Goal: Communication & Community: Answer question/provide support

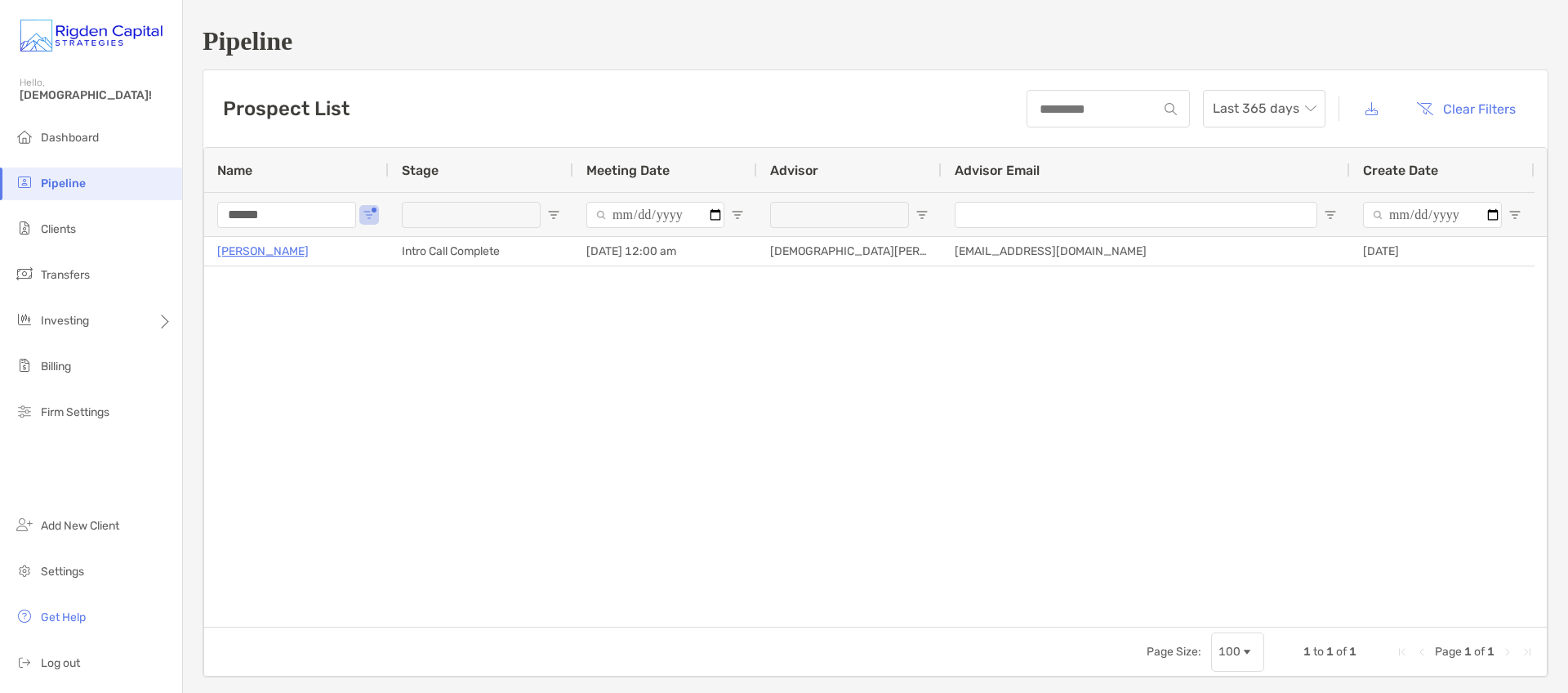
click at [61, 177] on span "Pipeline" at bounding box center [63, 183] width 45 height 14
drag, startPoint x: 294, startPoint y: 213, endPoint x: 177, endPoint y: 209, distance: 117.1
click at [180, 210] on div "Pipeline Hello, Christian! Dashboard Pipeline Clients Transfers Investing Billi…" at bounding box center [784, 346] width 1568 height 693
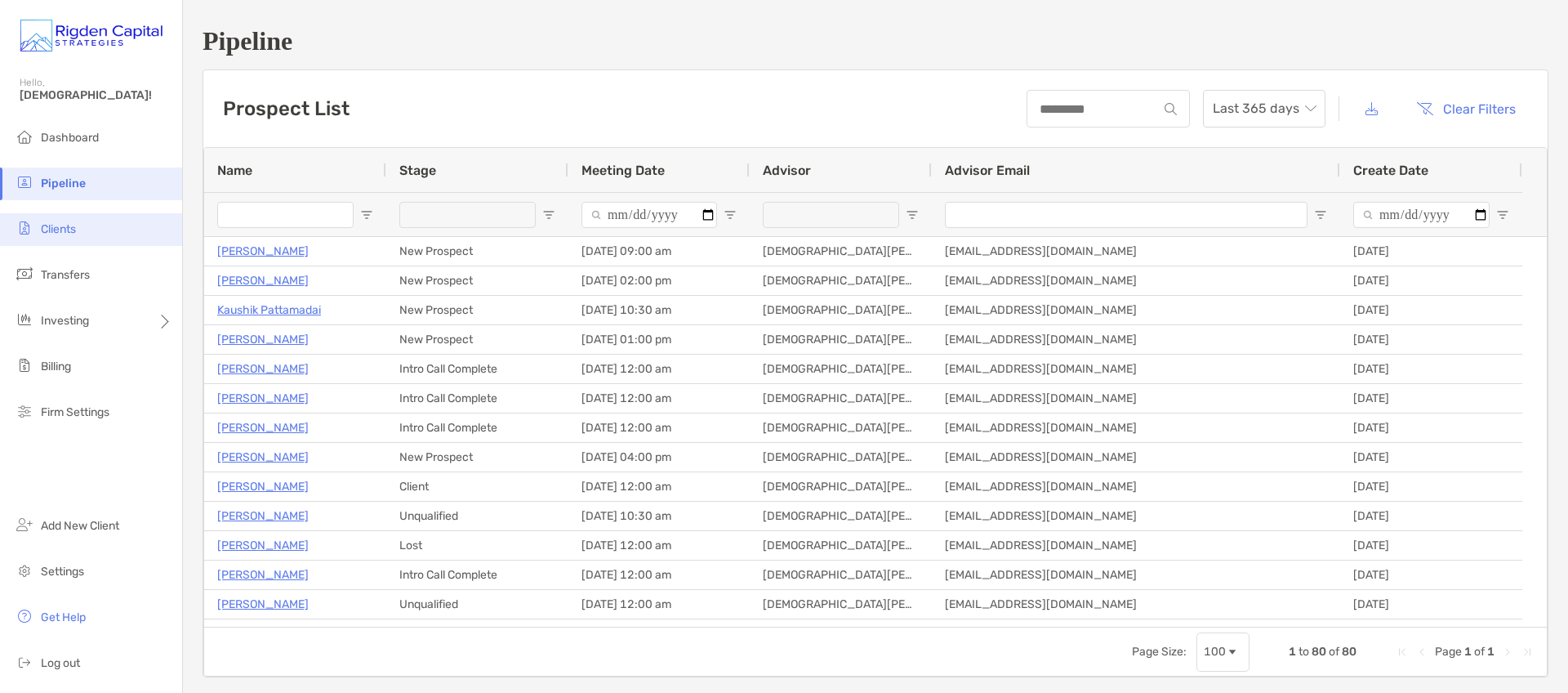
click at [68, 229] on span "Clients" at bounding box center [58, 229] width 35 height 14
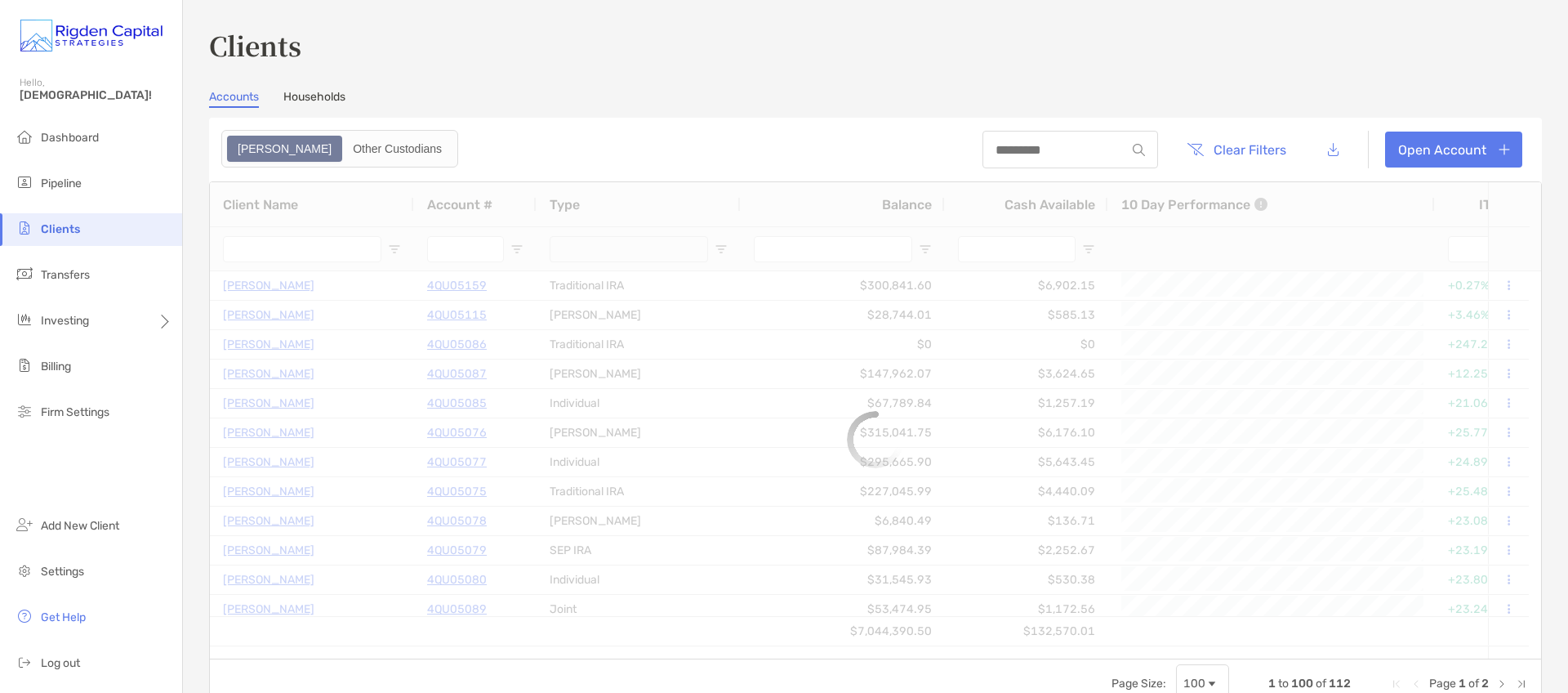
type input "****"
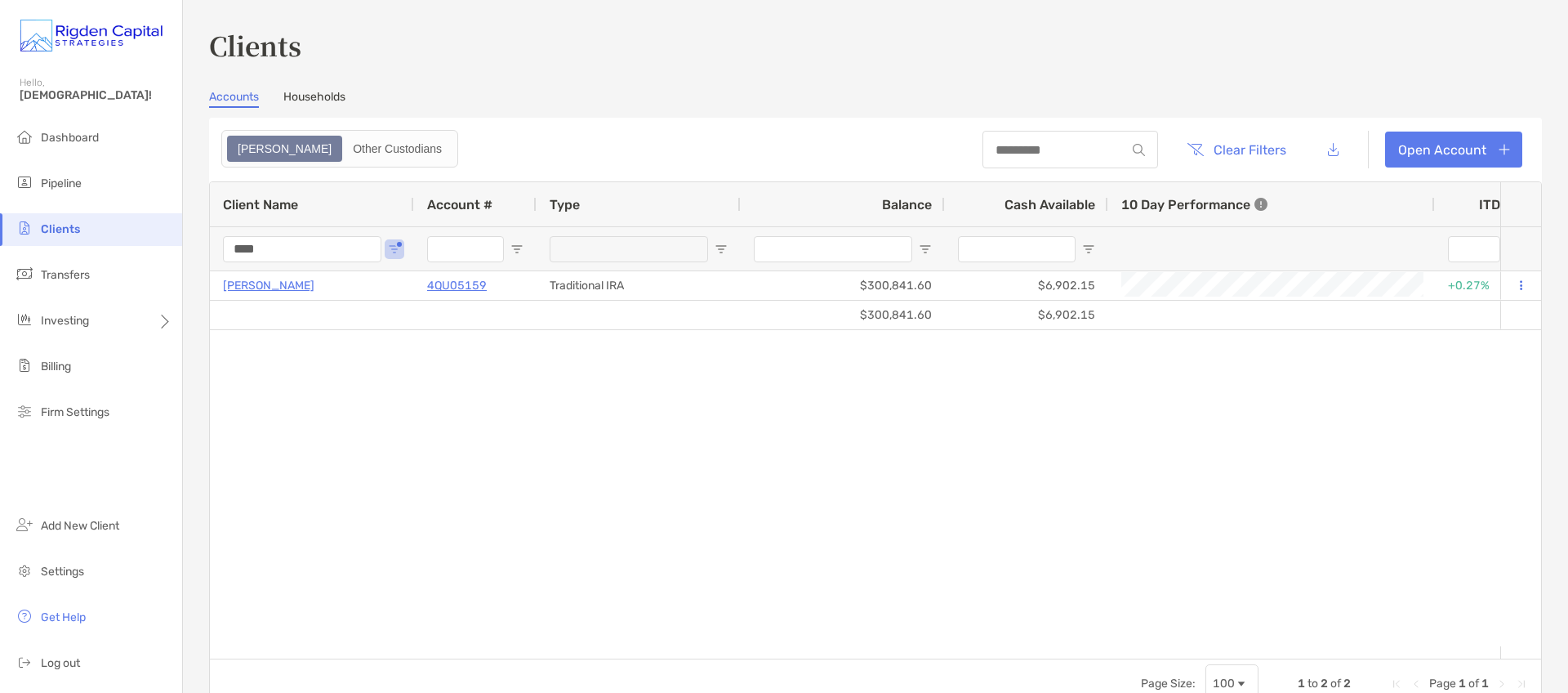
drag, startPoint x: 254, startPoint y: 250, endPoint x: 227, endPoint y: 247, distance: 27.2
click at [231, 249] on input "****" at bounding box center [303, 250] width 159 height 26
type input "****"
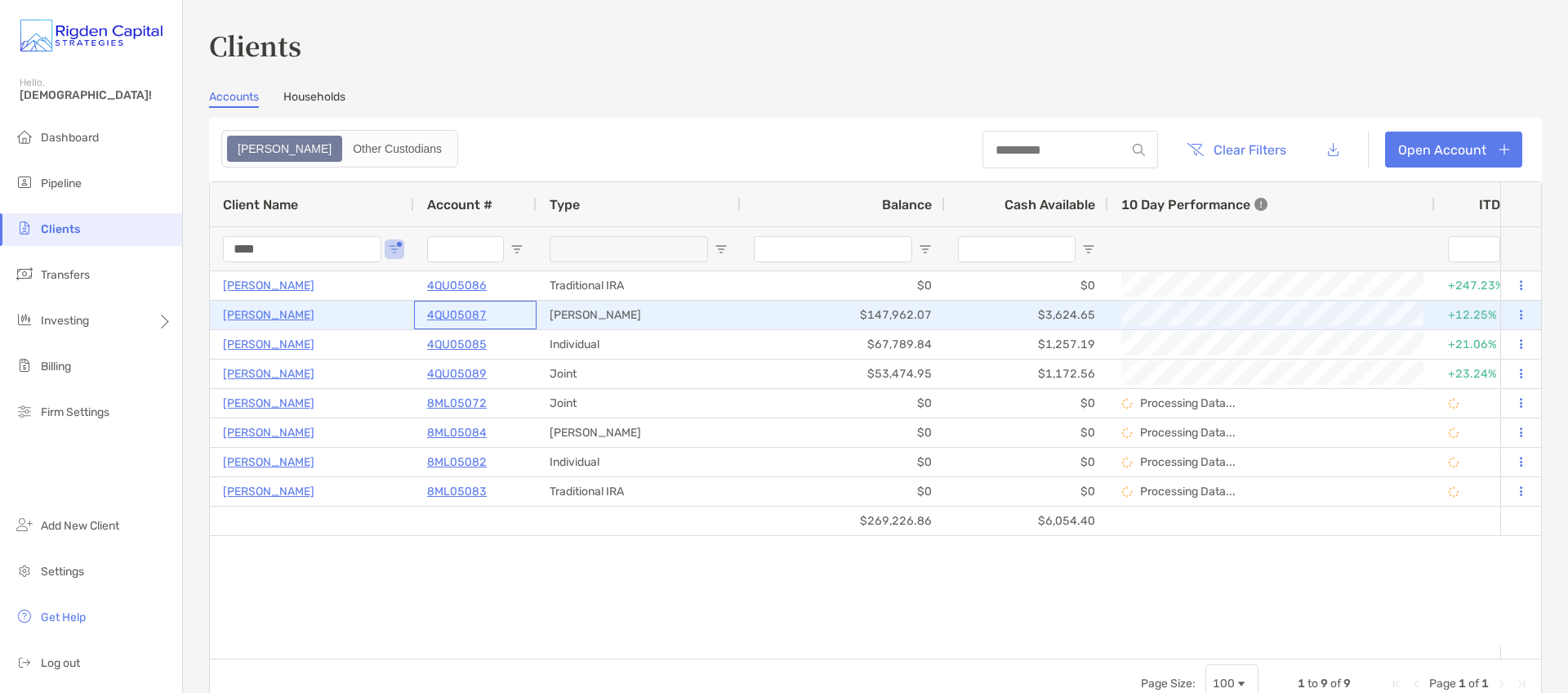
click at [472, 316] on p "4QU05087" at bounding box center [456, 314] width 60 height 20
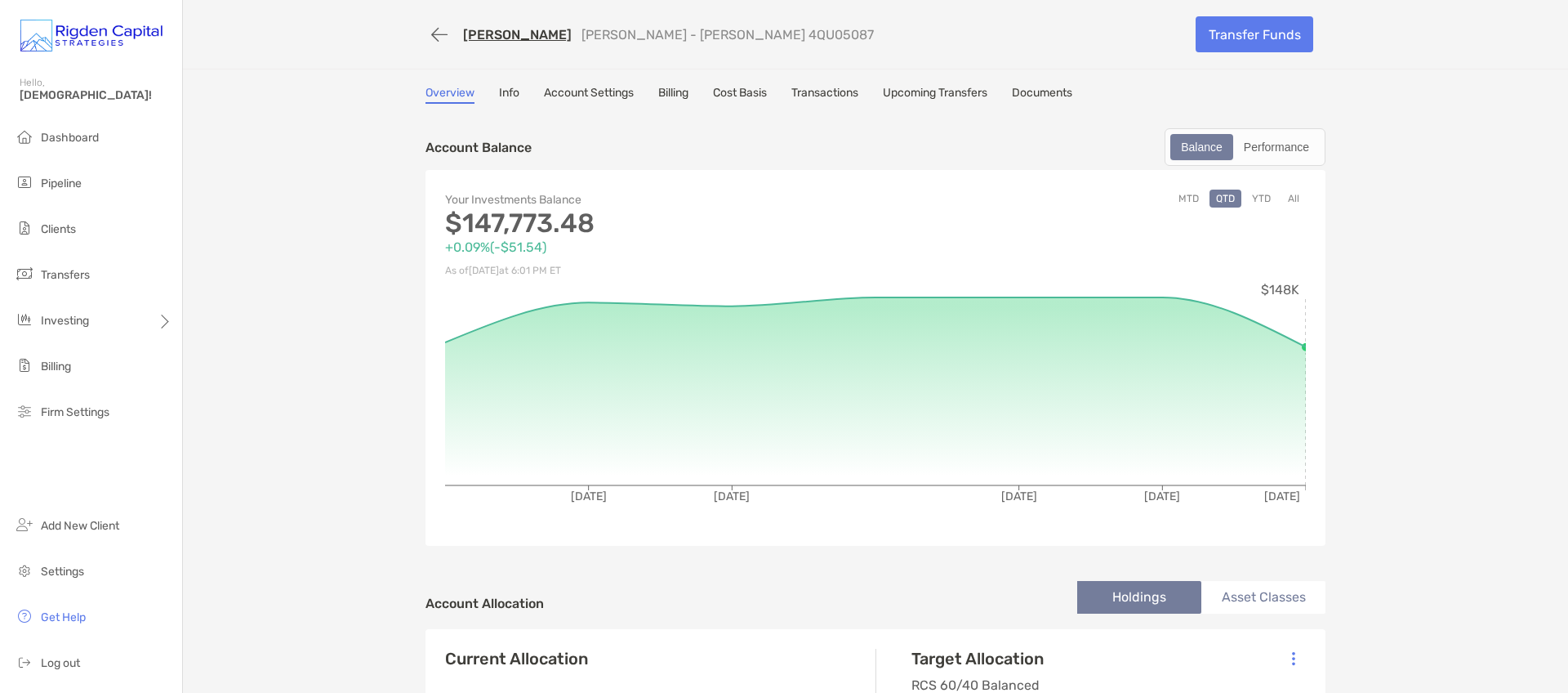
click at [1027, 92] on link "Documents" at bounding box center [1042, 95] width 61 height 18
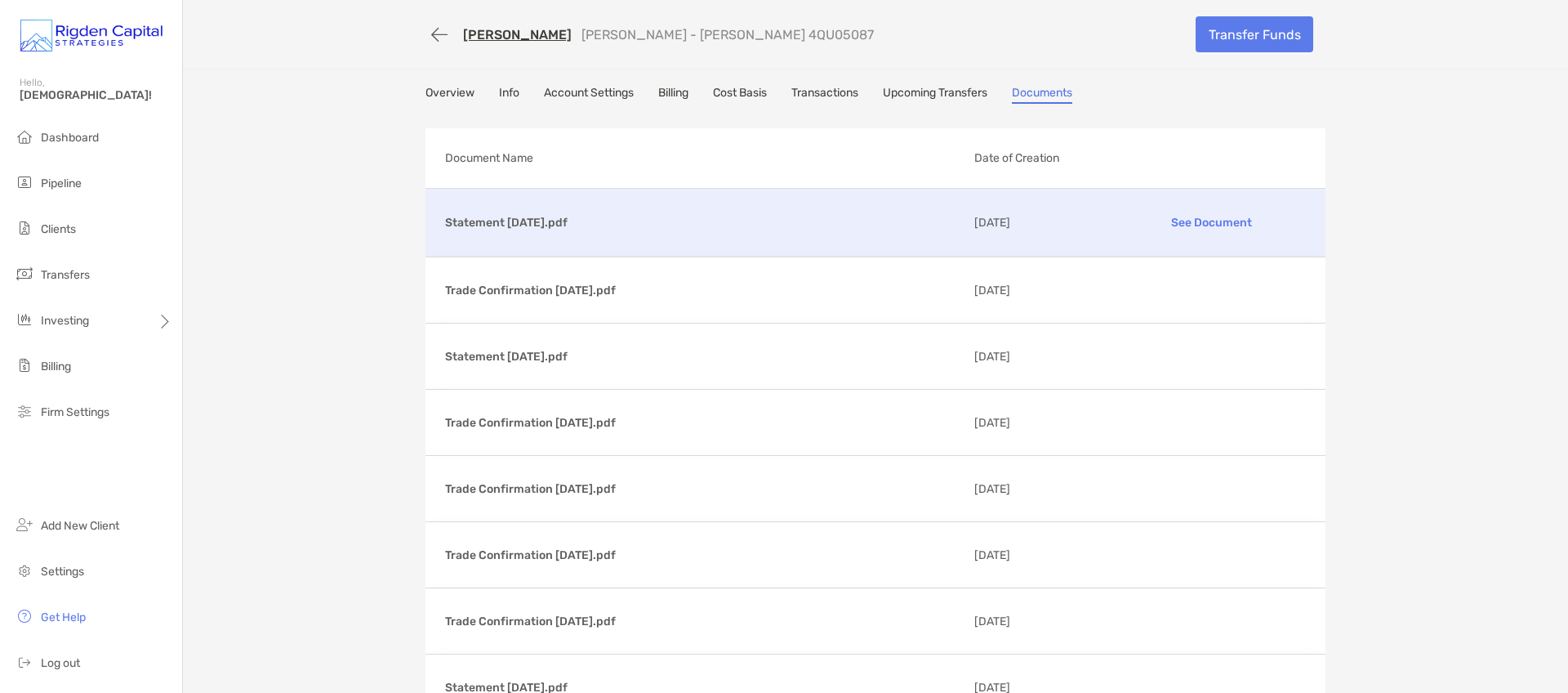
click at [1190, 226] on p "See Document" at bounding box center [1211, 223] width 190 height 29
click at [76, 230] on span "Clients" at bounding box center [58, 229] width 35 height 14
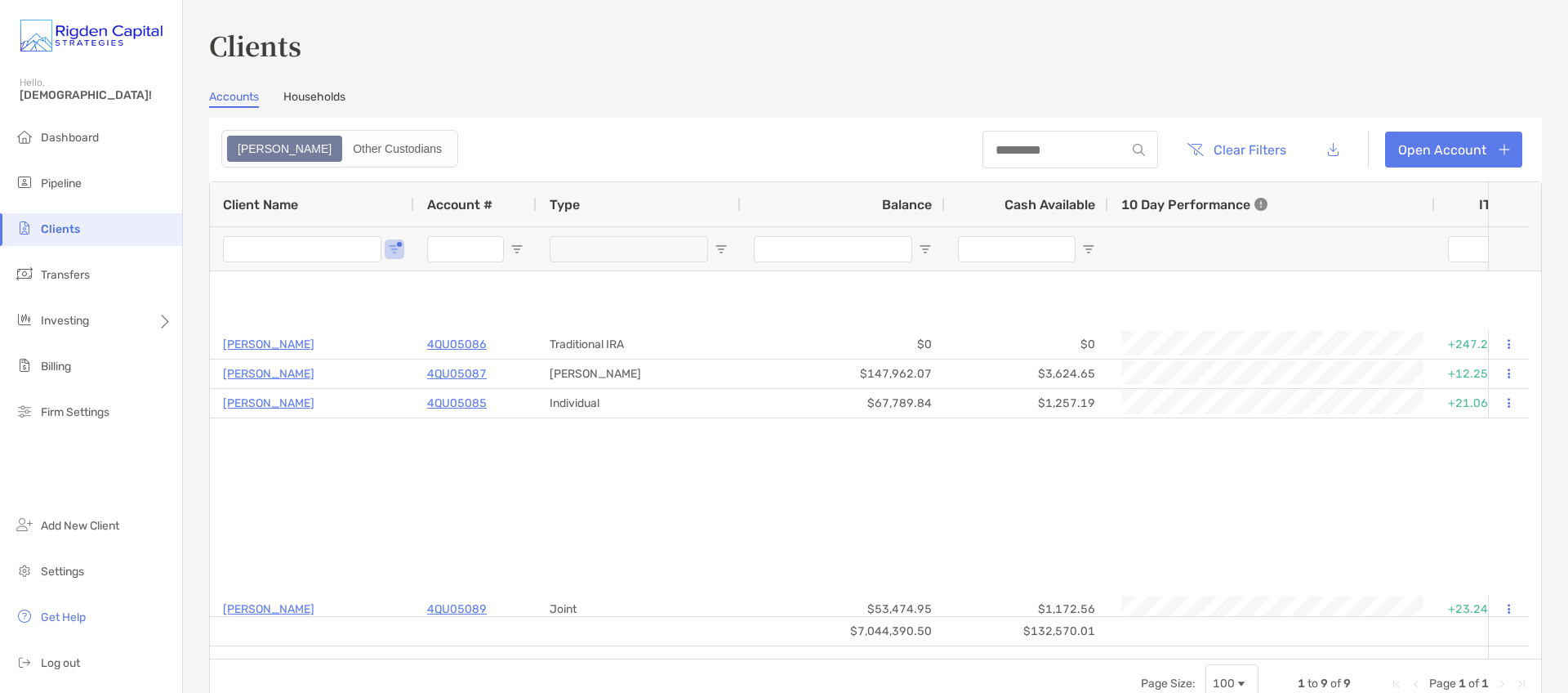
type input "****"
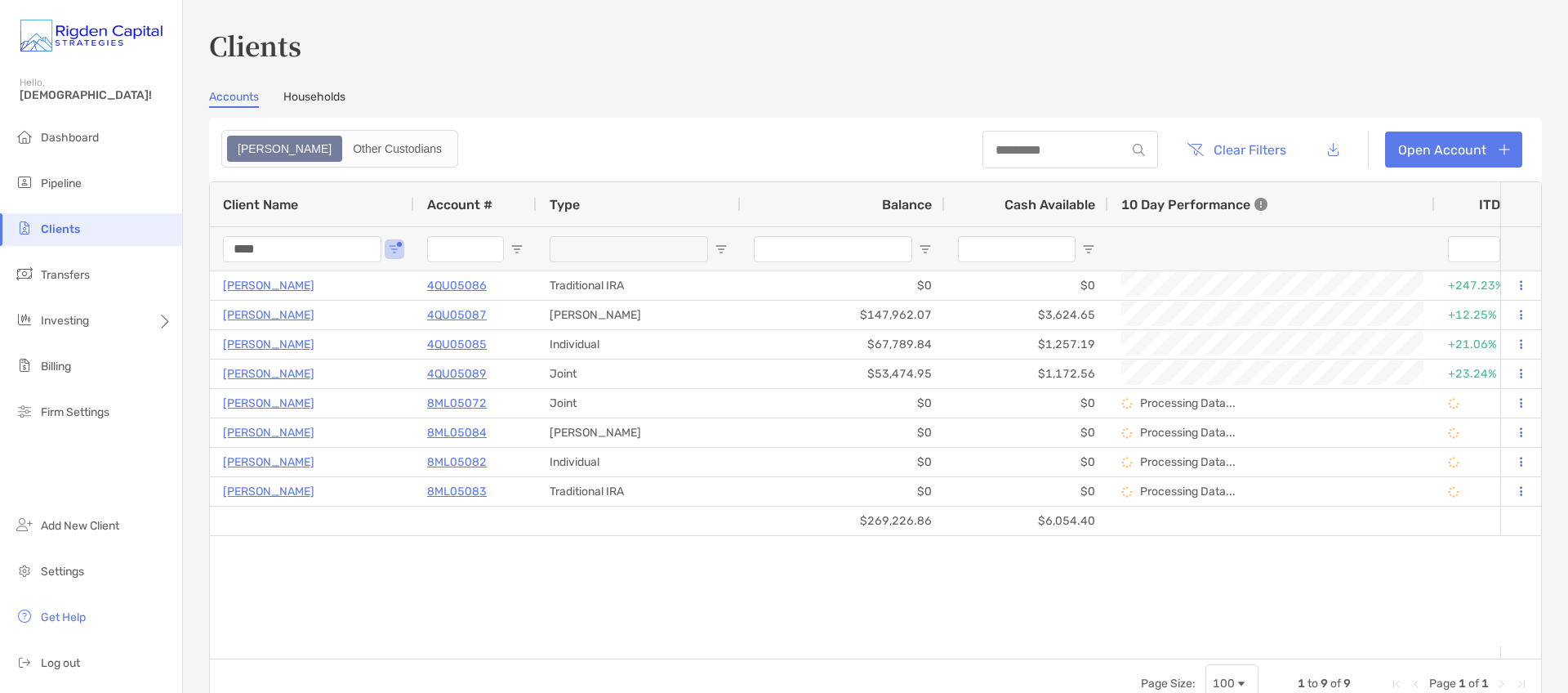
drag, startPoint x: 282, startPoint y: 246, endPoint x: 185, endPoint y: 251, distance: 97.1
click at [195, 253] on div "Clients Accounts Households Zoe Other Custodians Clear Filters Open Account 1 t…" at bounding box center [876, 346] width 1386 height 693
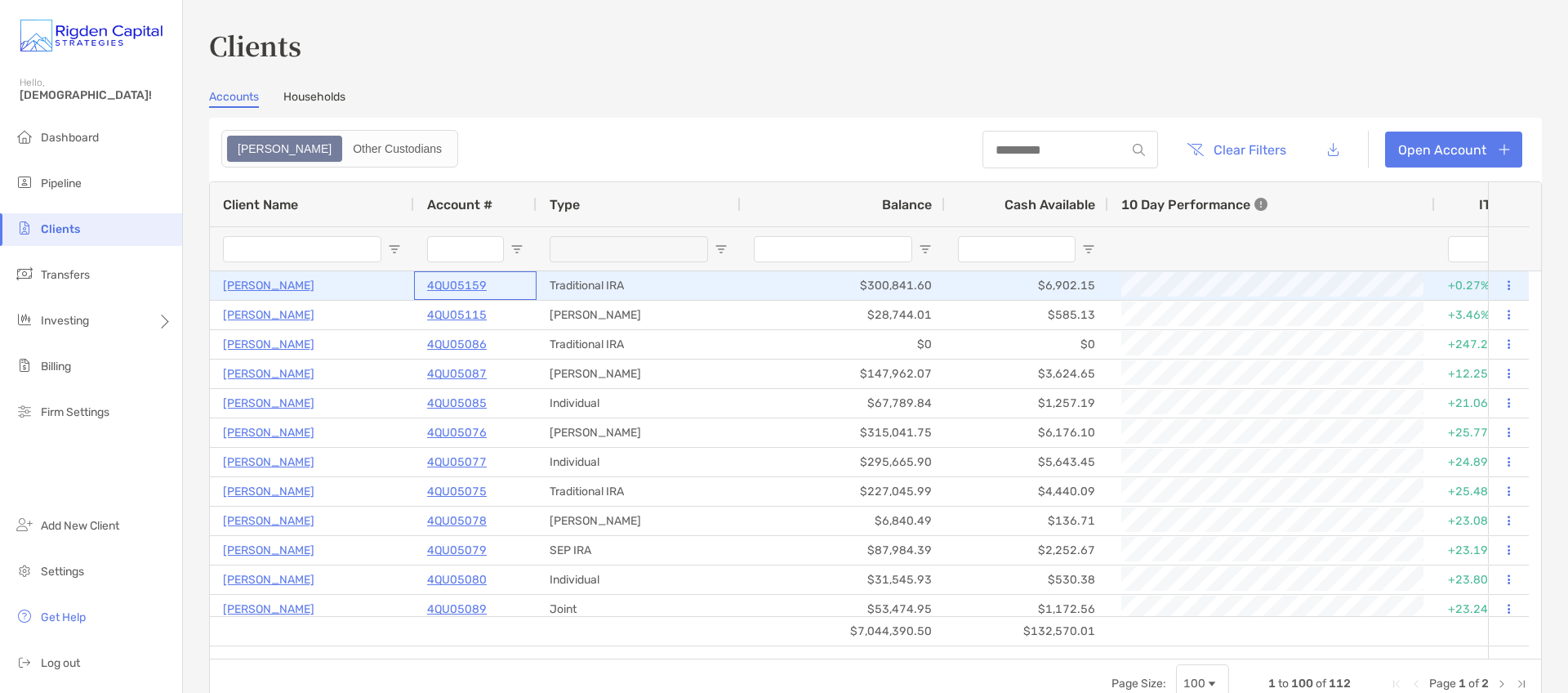
click at [470, 287] on p "4QU05159" at bounding box center [456, 286] width 60 height 20
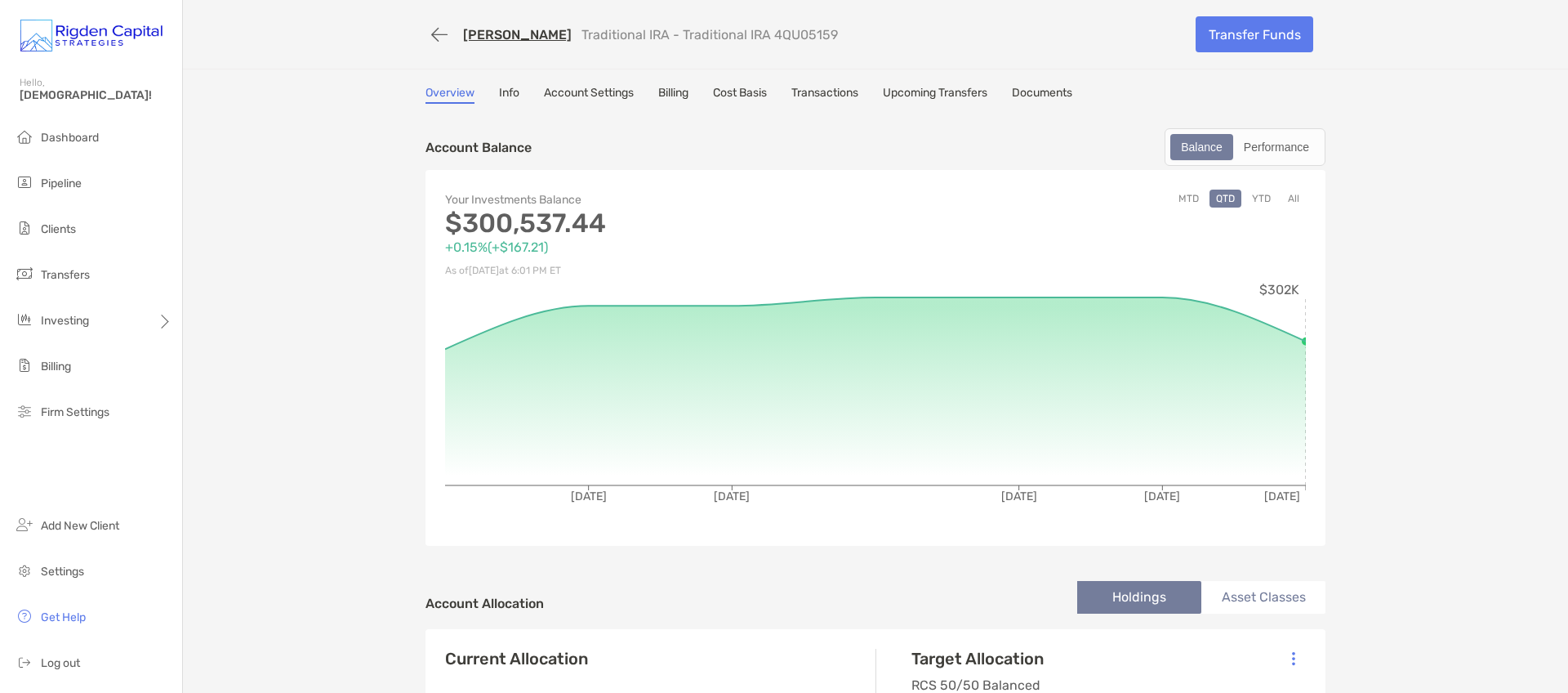
click at [1051, 92] on link "Documents" at bounding box center [1042, 95] width 61 height 18
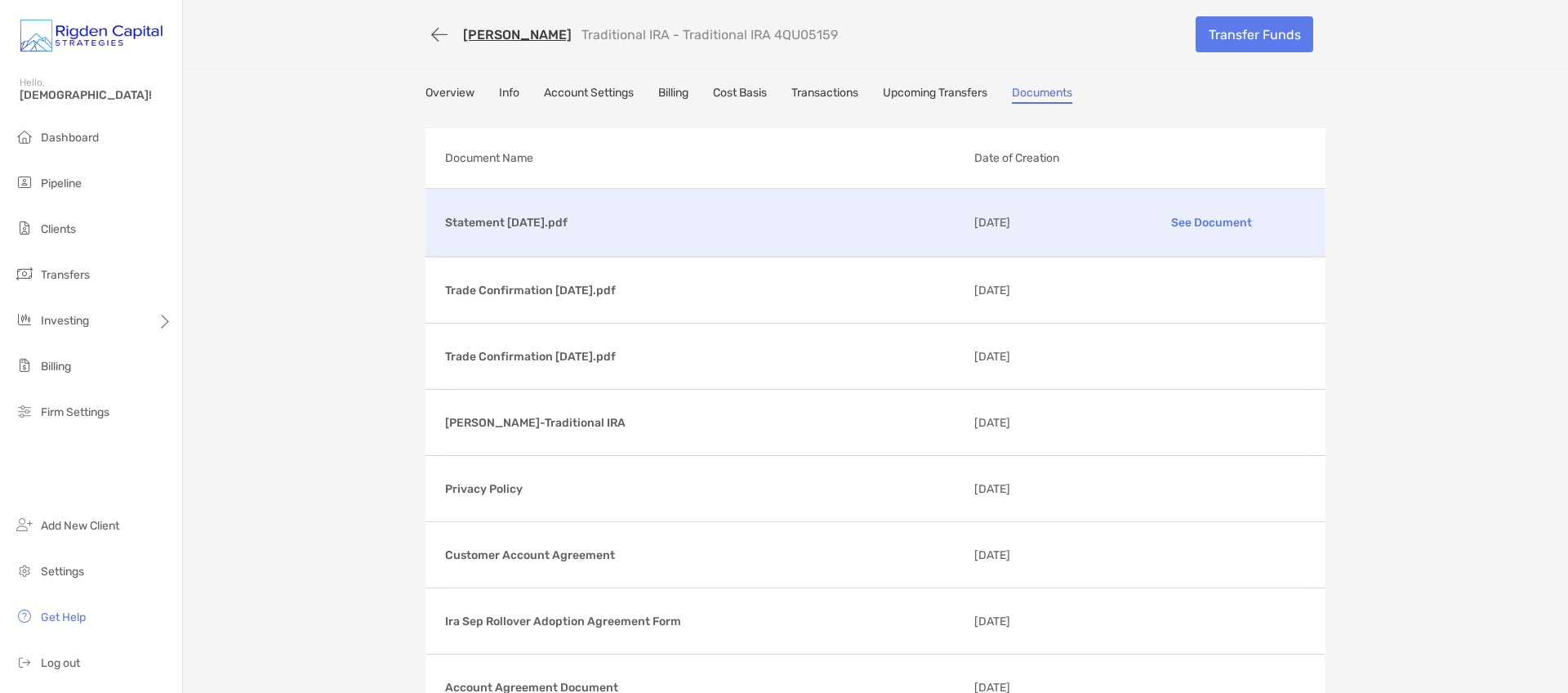
click at [1197, 223] on p "See Document" at bounding box center [1211, 223] width 190 height 29
click at [62, 182] on span "Pipeline" at bounding box center [61, 183] width 41 height 14
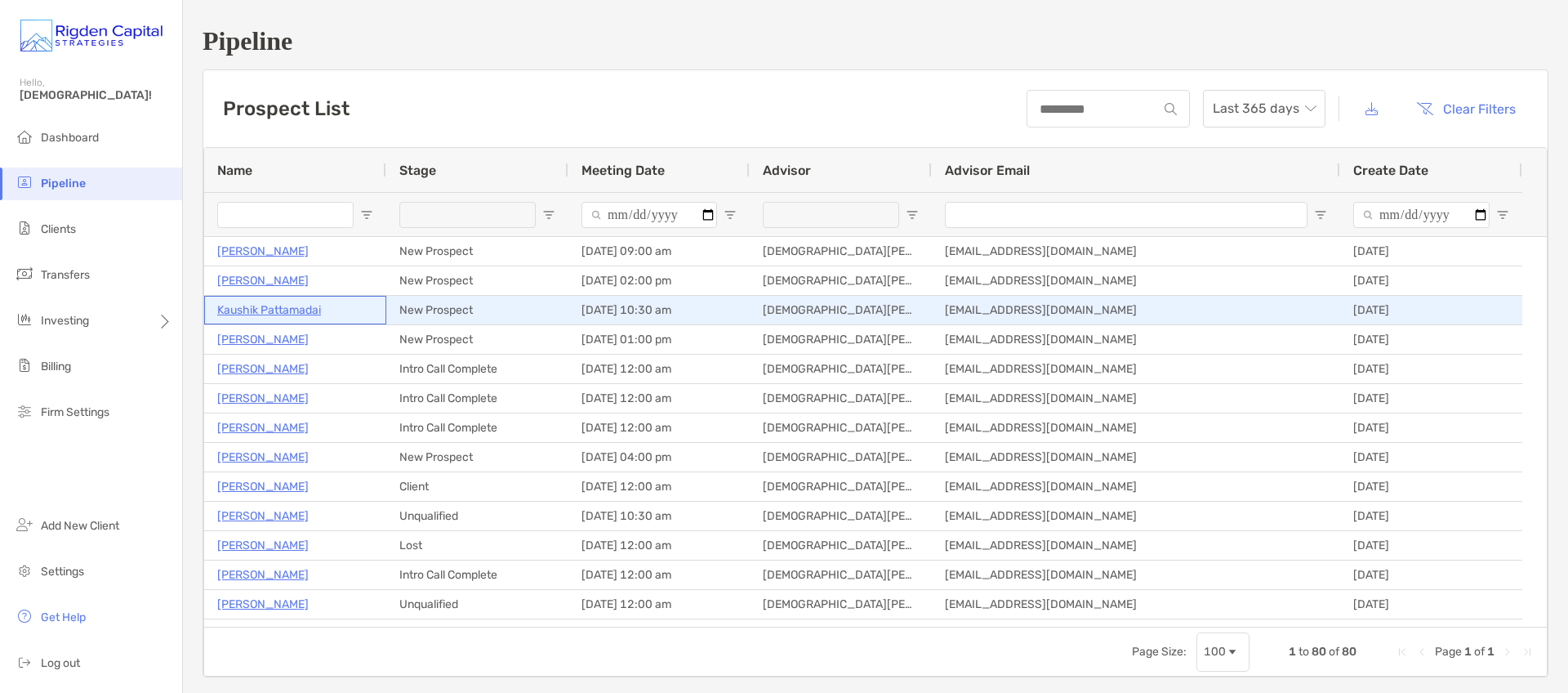
click at [267, 309] on p "Kaushik Pattamadai" at bounding box center [269, 309] width 104 height 20
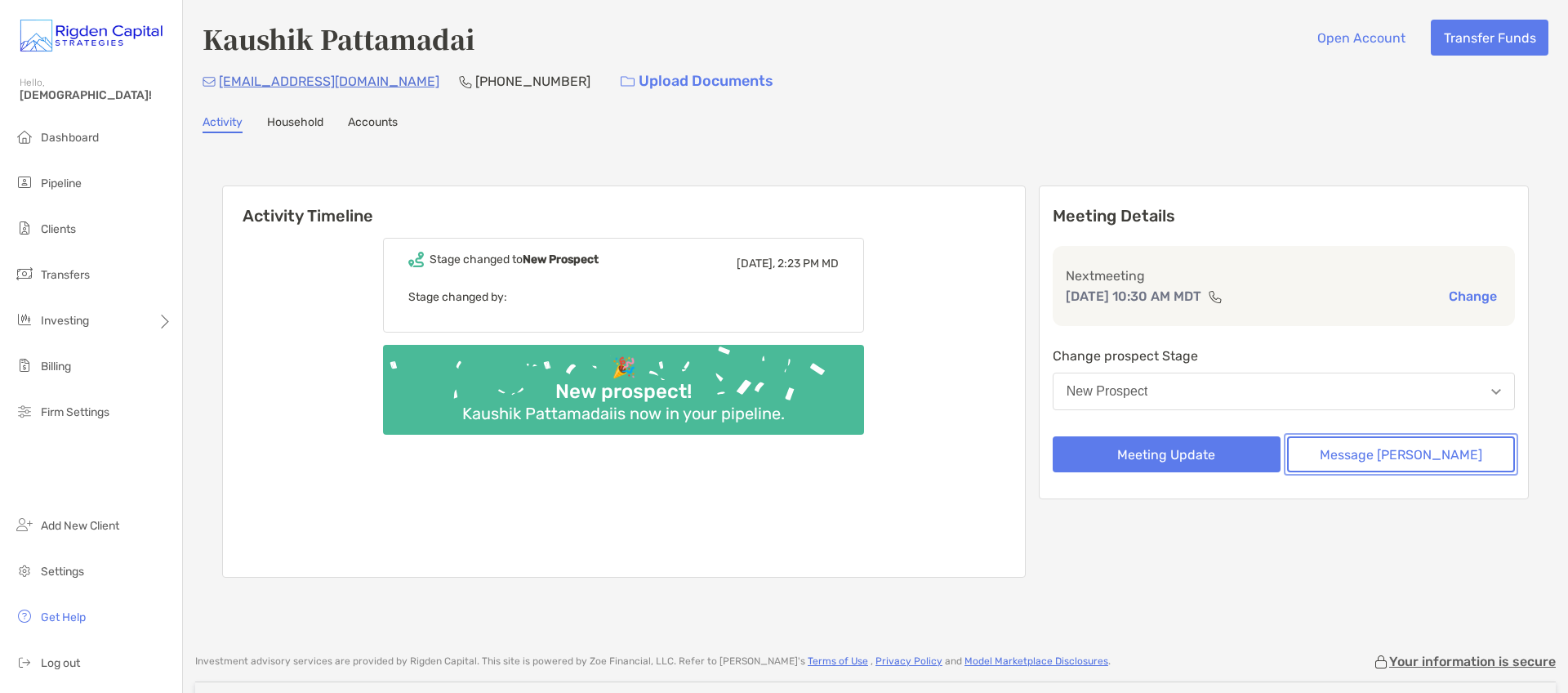
click at [1387, 462] on button "Message Zoe" at bounding box center [1401, 454] width 228 height 36
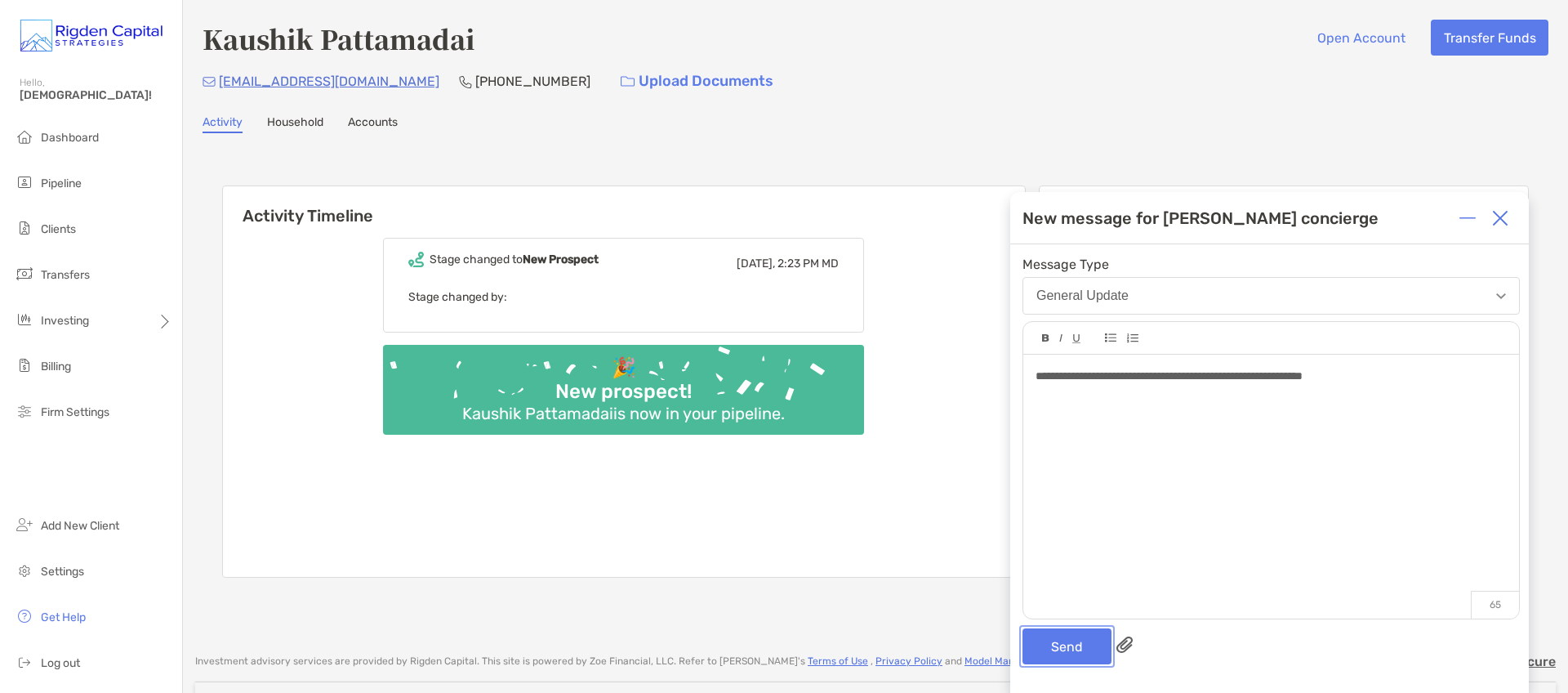
click at [1096, 645] on button "Send" at bounding box center [1067, 646] width 89 height 36
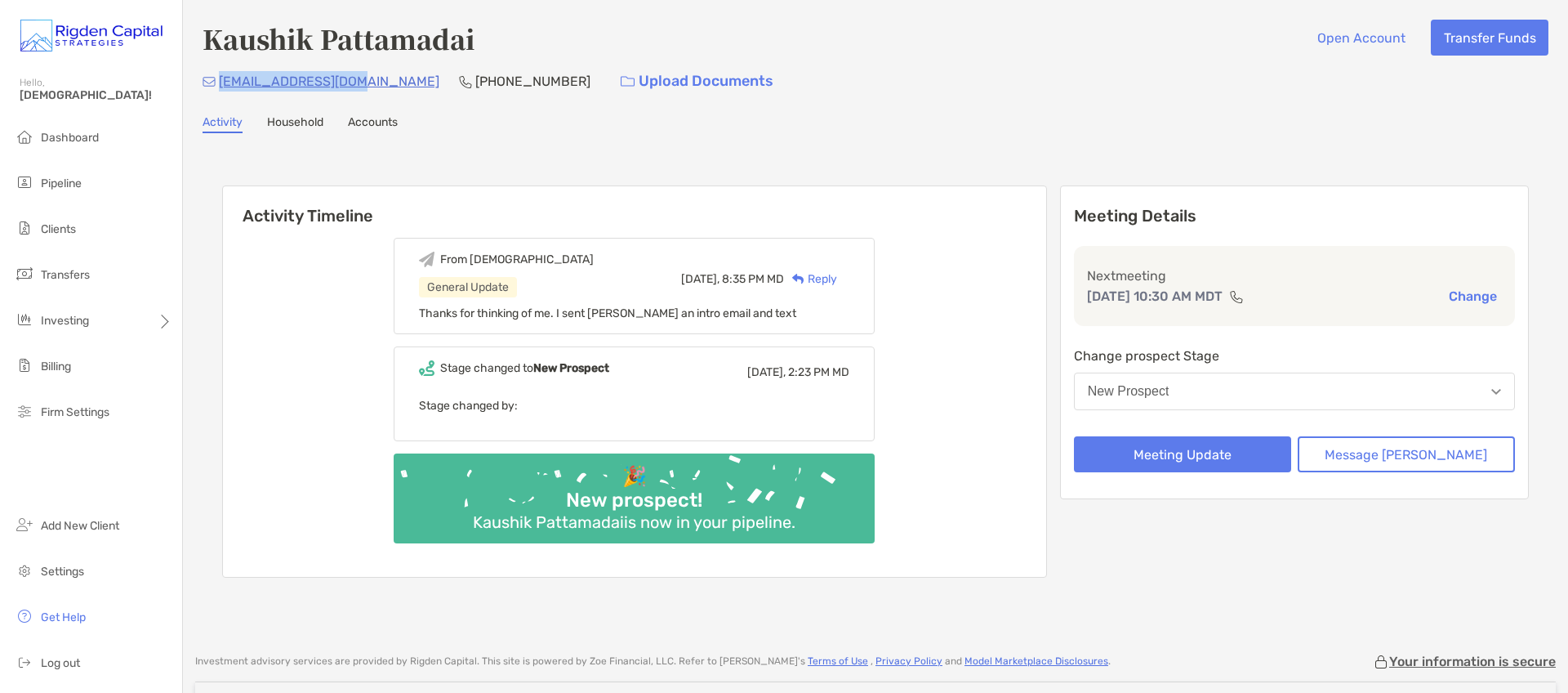
drag, startPoint x: 353, startPoint y: 83, endPoint x: 222, endPoint y: 88, distance: 131.1
click at [222, 88] on div "plkaushik@gmail.com (508) 494-1698 Upload Documents" at bounding box center [876, 81] width 1346 height 35
copy p "plkaushik@gmail.com"
click at [63, 182] on span "Pipeline" at bounding box center [61, 183] width 41 height 14
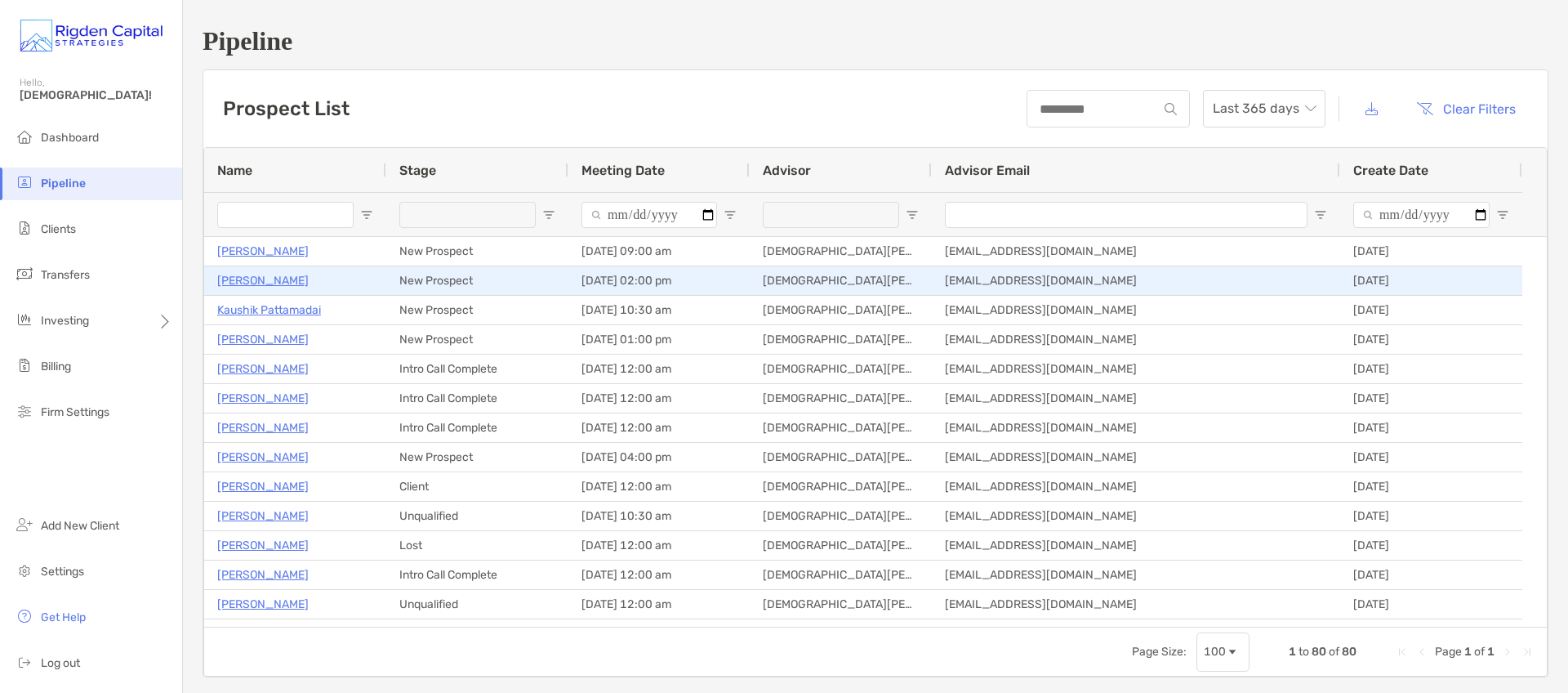
click at [269, 283] on p "[PERSON_NAME]" at bounding box center [263, 281] width 92 height 20
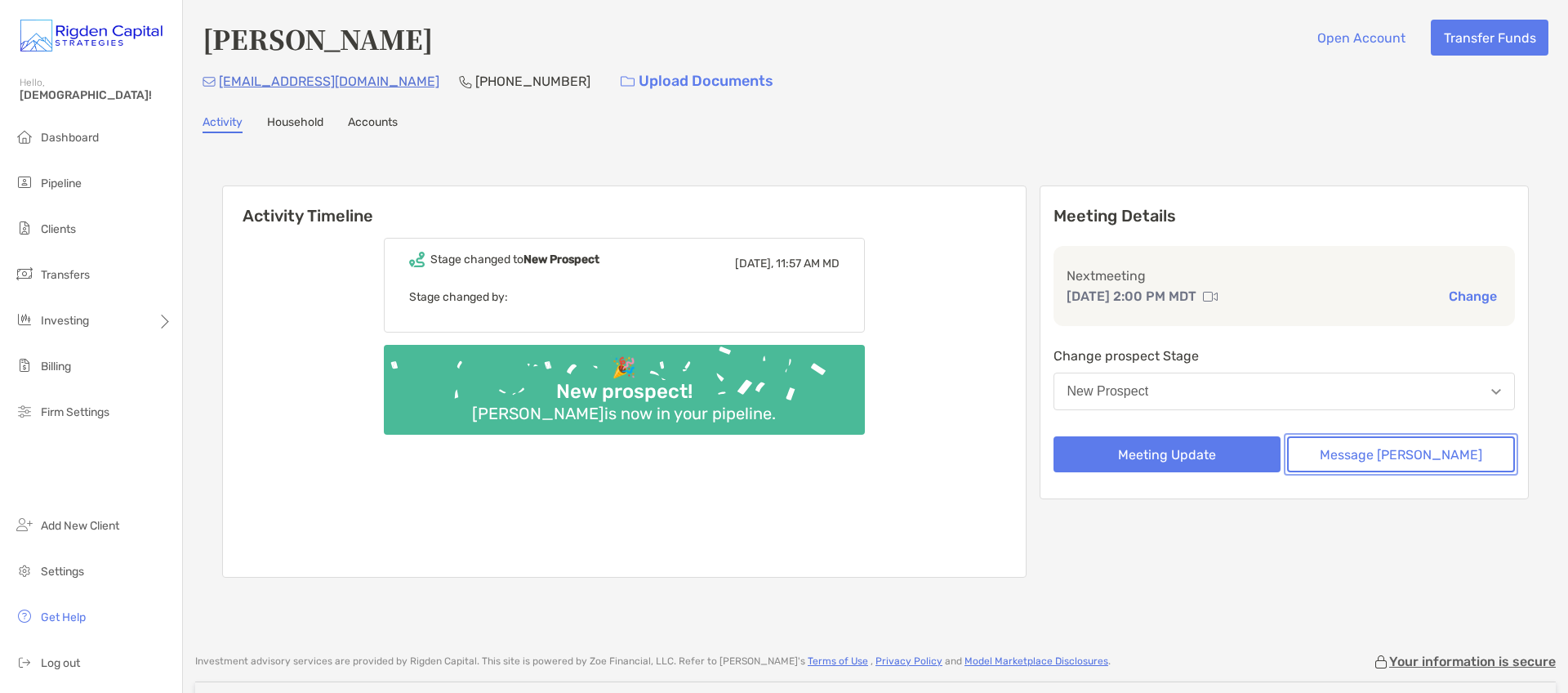
click at [1391, 461] on button "Message [PERSON_NAME]" at bounding box center [1401, 454] width 228 height 36
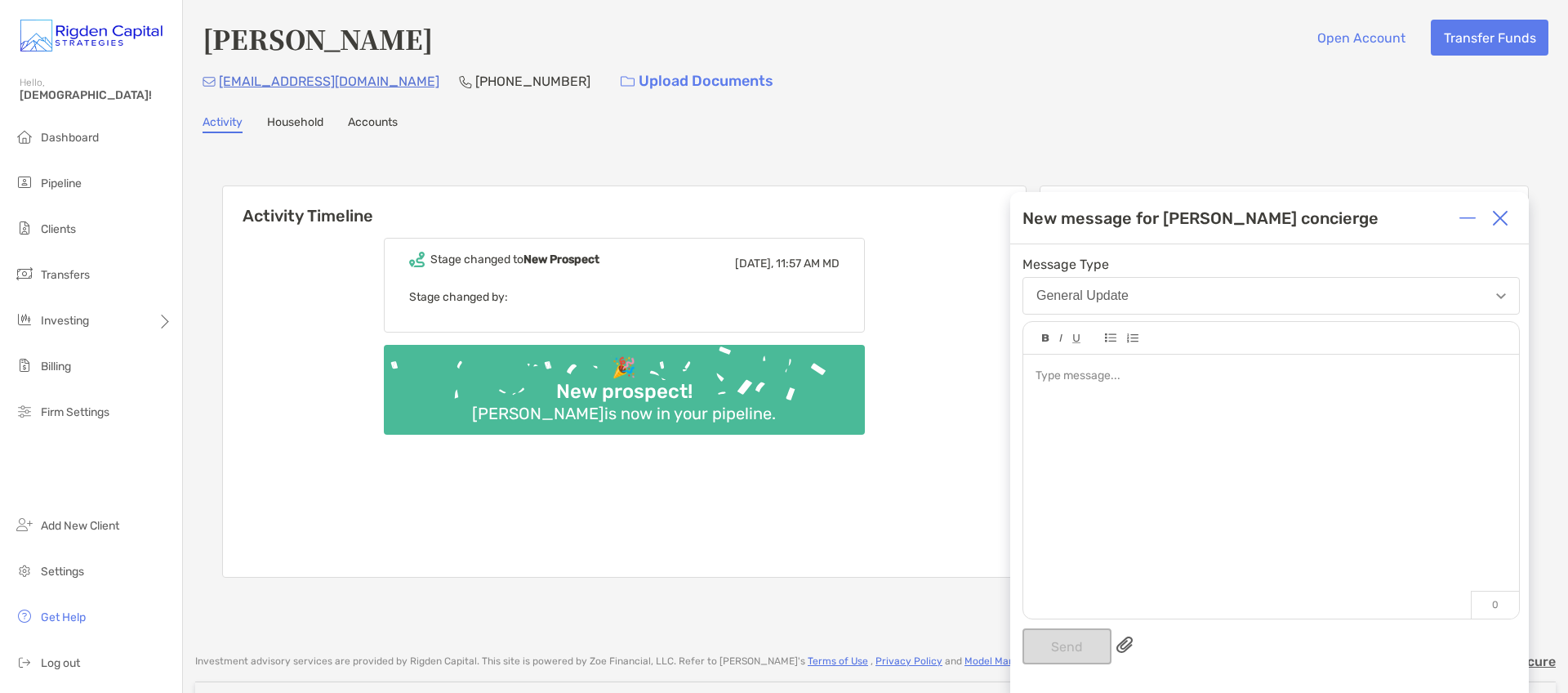
click at [1133, 423] on div at bounding box center [1271, 478] width 496 height 248
click at [1094, 641] on button "Send" at bounding box center [1067, 646] width 89 height 36
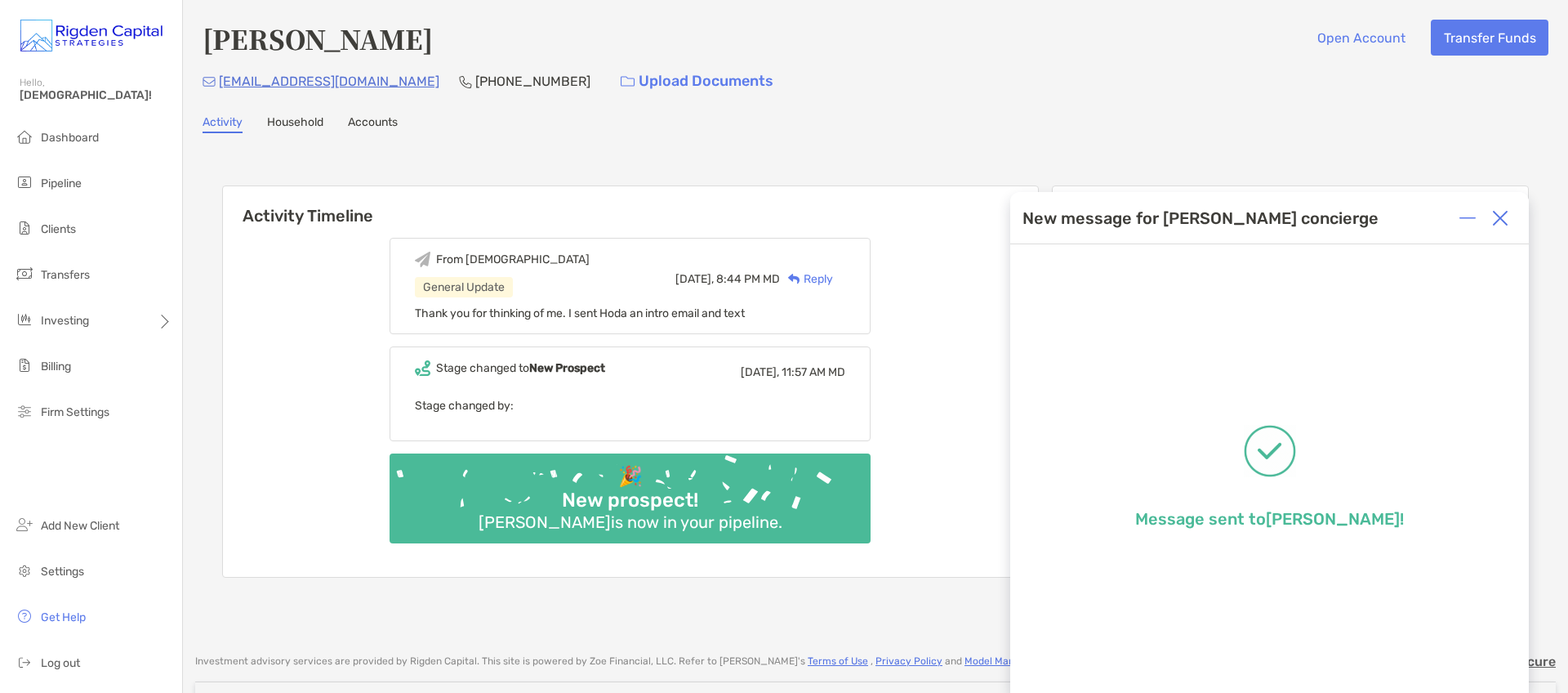
click at [601, 150] on div "**********" at bounding box center [876, 384] width 1346 height 468
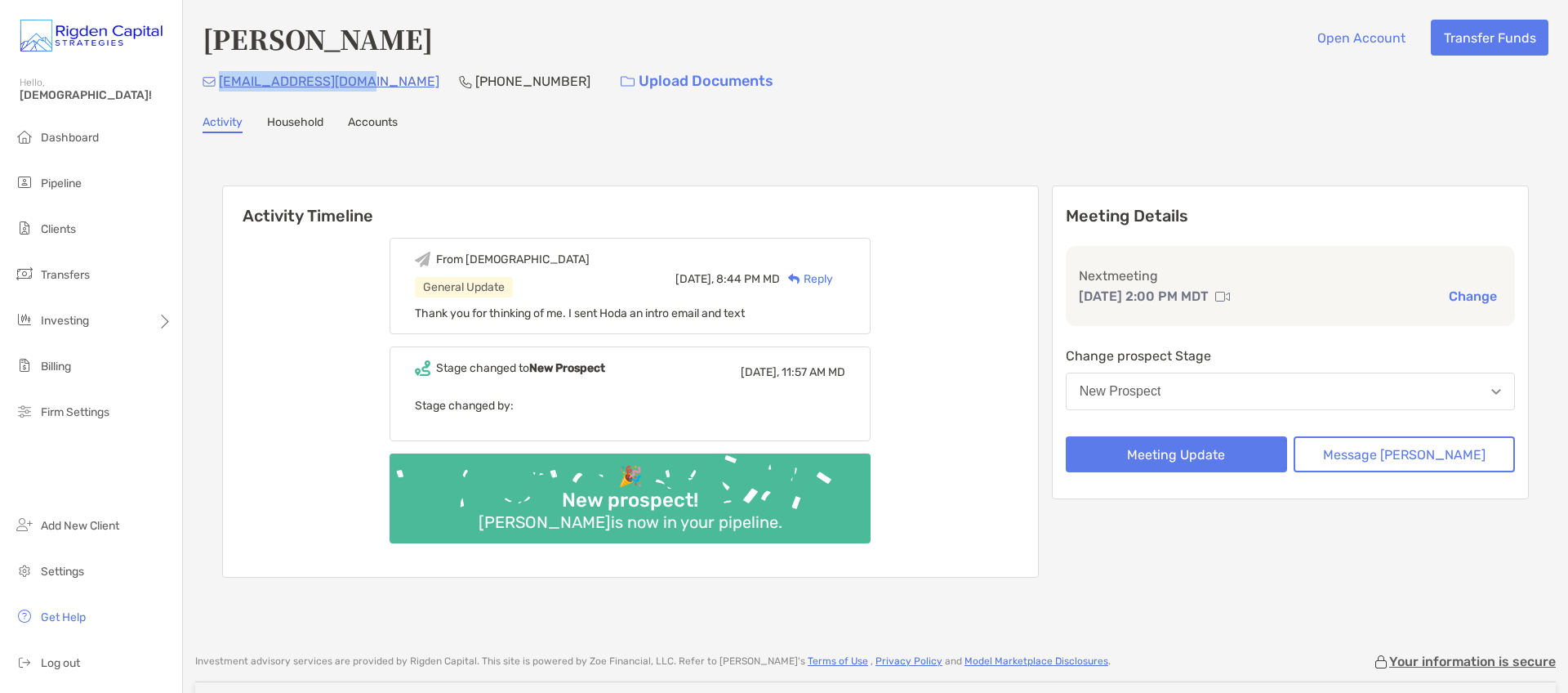
drag, startPoint x: 367, startPoint y: 84, endPoint x: 217, endPoint y: 89, distance: 150.1
click at [217, 89] on div "[EMAIL_ADDRESS][DOMAIN_NAME] [PHONE_NUMBER] Upload Documents" at bounding box center [876, 81] width 1346 height 35
copy p "[EMAIL_ADDRESS][DOMAIN_NAME]"
click at [57, 186] on span "Pipeline" at bounding box center [61, 183] width 41 height 14
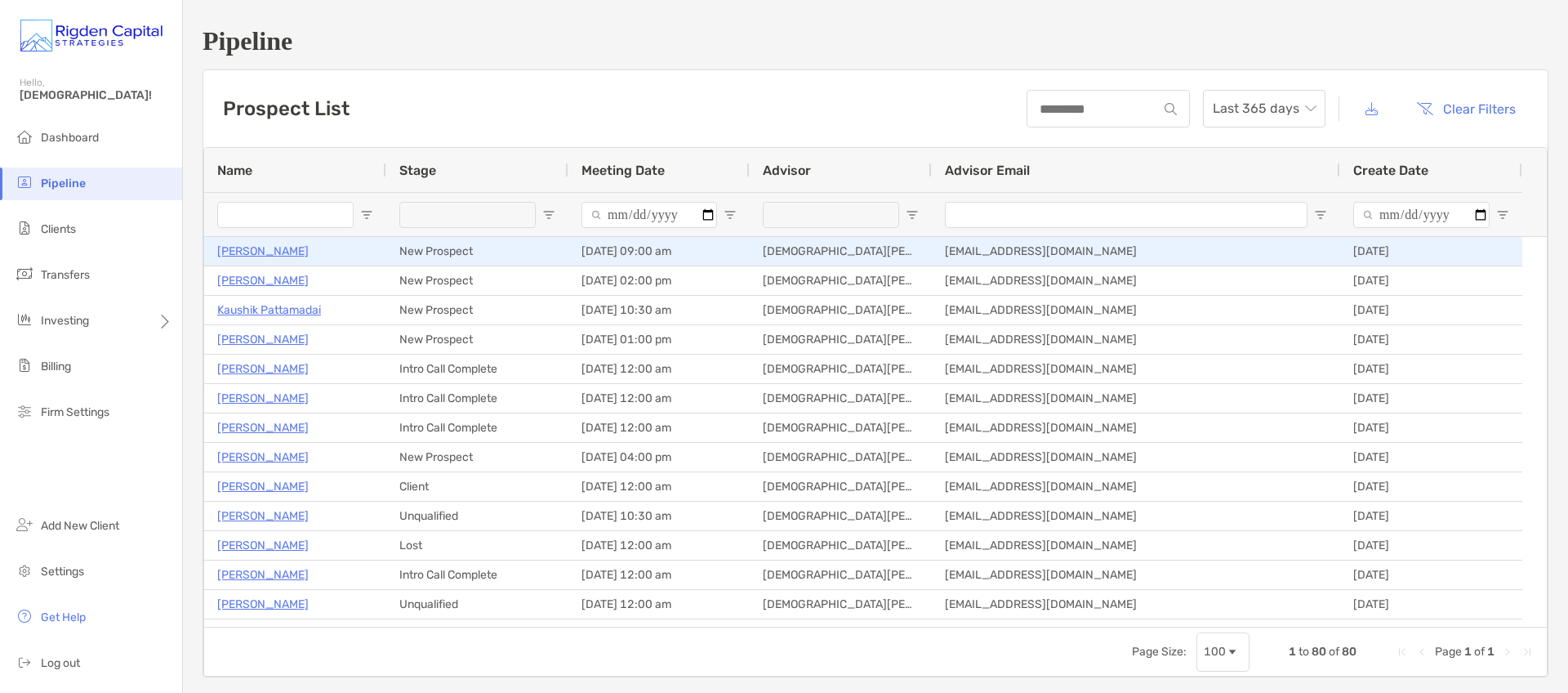
click at [265, 251] on p "[PERSON_NAME]" at bounding box center [263, 251] width 92 height 20
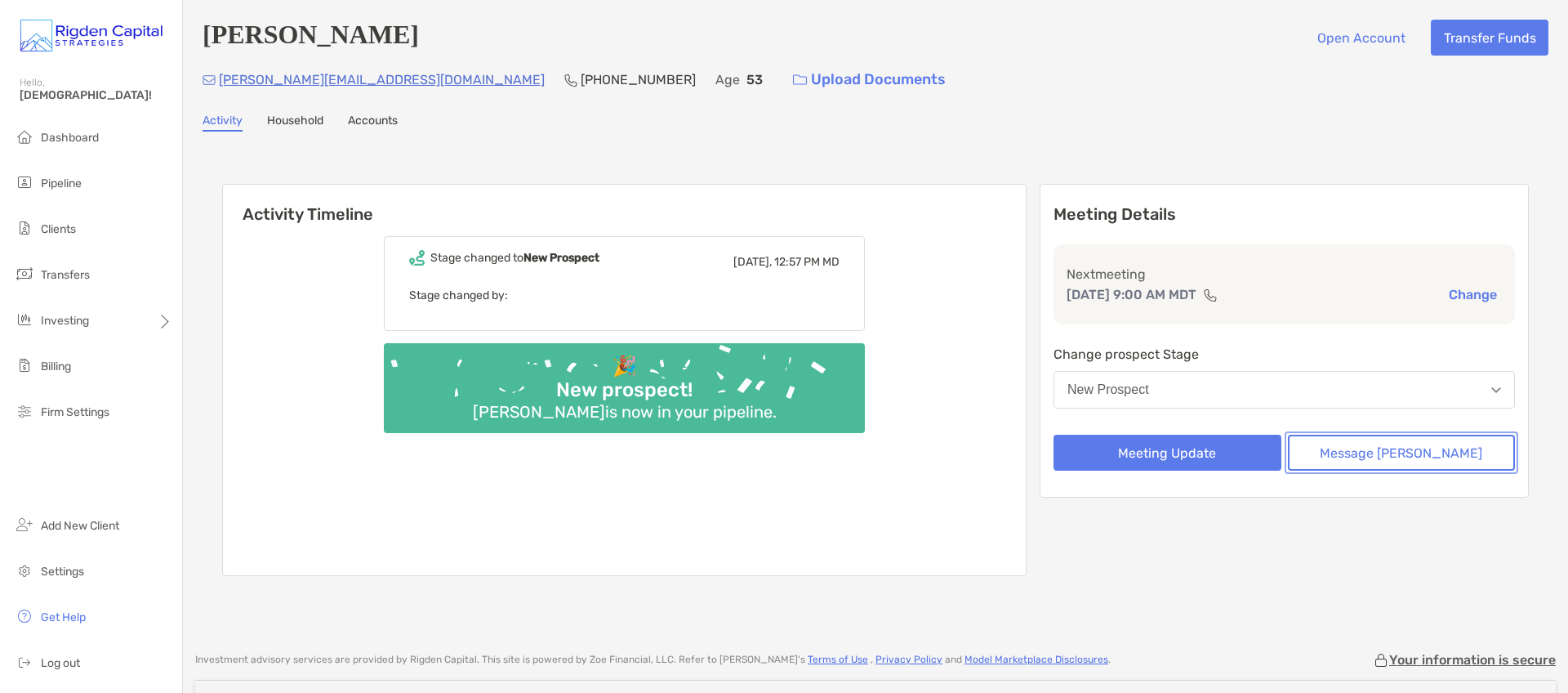
click at [1365, 452] on button "Message Zoe" at bounding box center [1402, 452] width 228 height 36
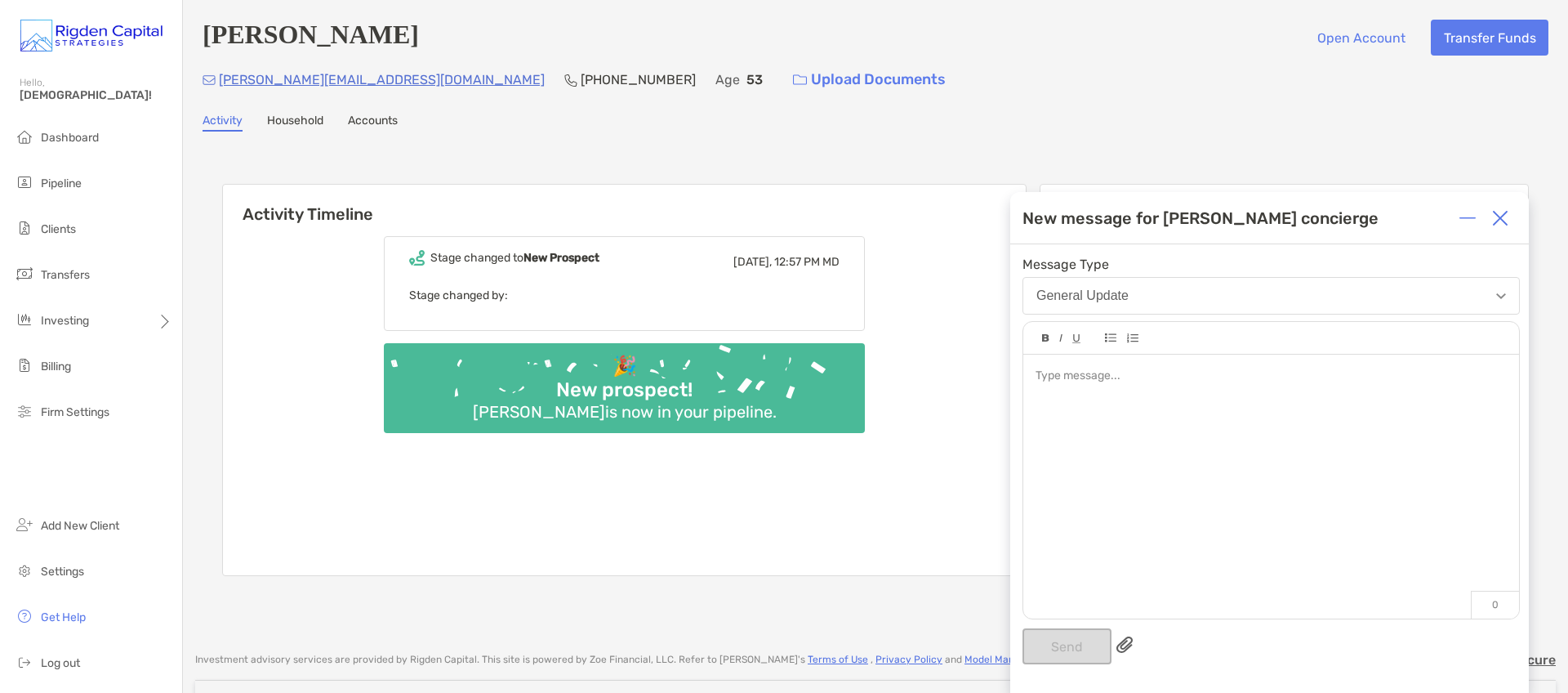
click at [1118, 417] on div at bounding box center [1271, 478] width 496 height 248
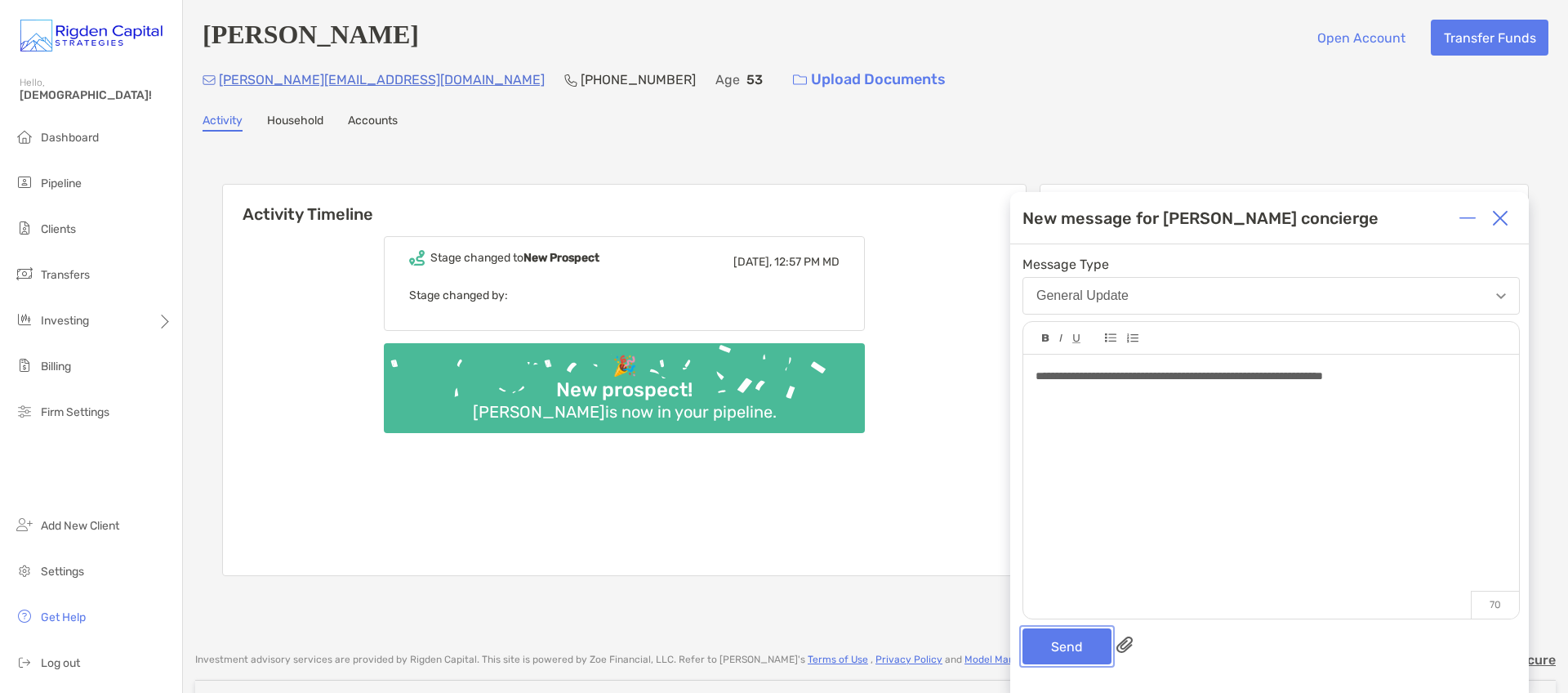
click at [1087, 649] on button "Send" at bounding box center [1067, 646] width 89 height 36
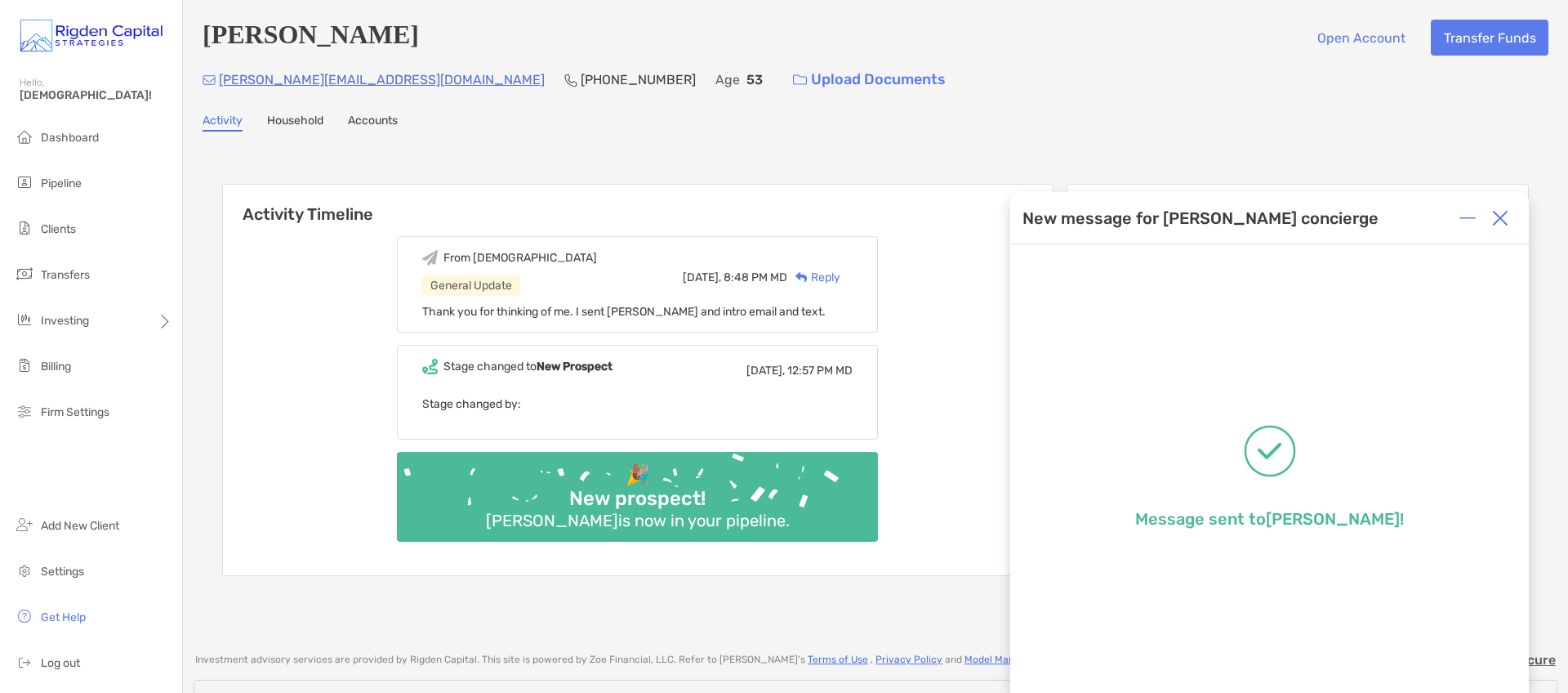
click at [1501, 215] on img at bounding box center [1500, 218] width 16 height 16
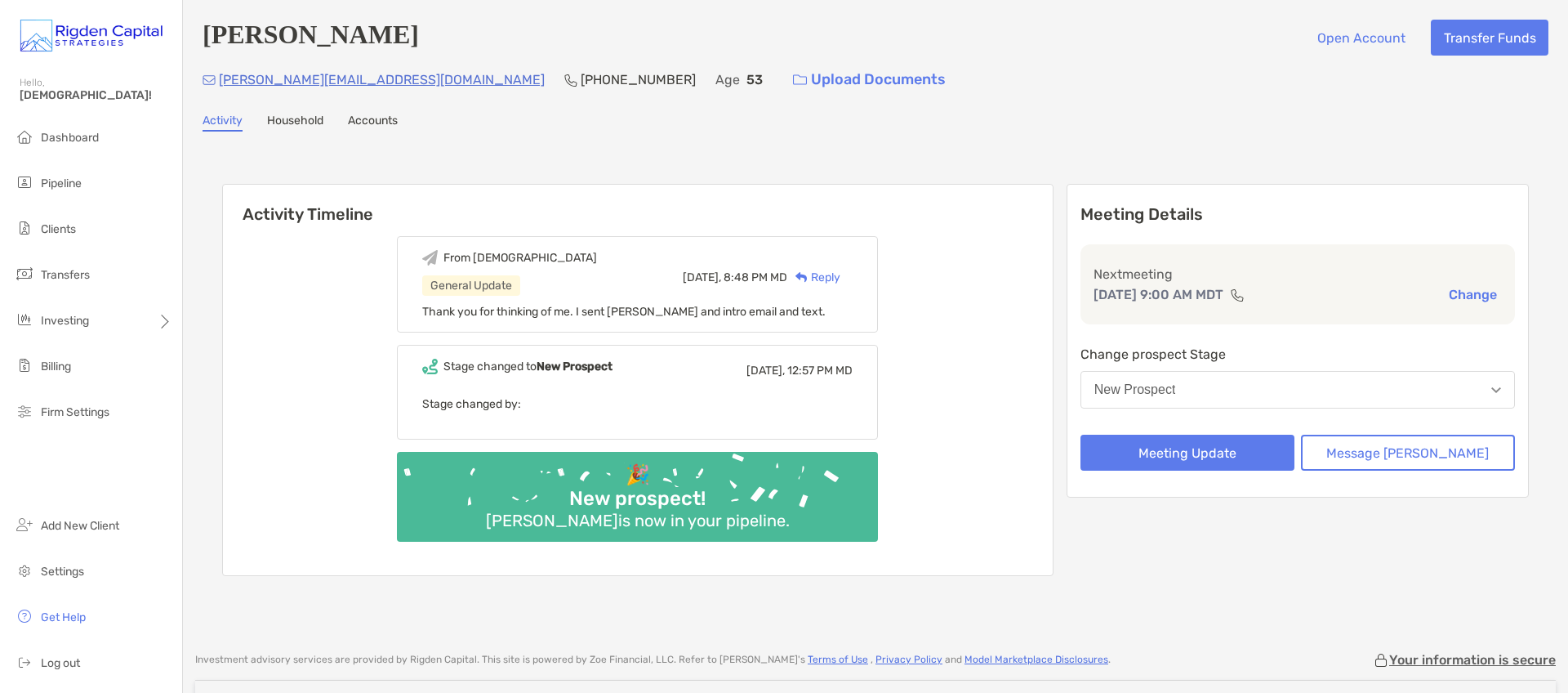
click at [1071, 142] on div "Richard Brown Open Account Transfer Funds carl@cheesemover.com (507) 351-7002 A…" at bounding box center [876, 317] width 1386 height 636
drag, startPoint x: 368, startPoint y: 83, endPoint x: 221, endPoint y: 86, distance: 147.0
click at [221, 86] on div "carl@cheesemover.com (507) 351-7002 Age 53 Upload Documents" at bounding box center [876, 79] width 1346 height 35
copy p "carl@cheesemover.com"
